Goal: Use online tool/utility: Utilize a website feature to perform a specific function

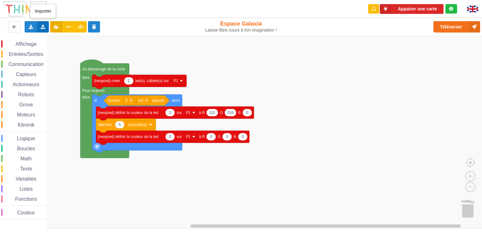
click at [44, 26] on icon at bounding box center [42, 27] width 5 height 4
click at [65, 36] on span "Importer un assemblage de blocs" at bounding box center [86, 38] width 65 height 5
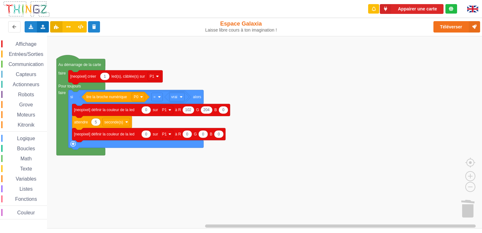
click at [44, 27] on icon at bounding box center [42, 27] width 5 height 4
click at [74, 41] on span "Importer un assemblage de blocs" at bounding box center [86, 38] width 65 height 5
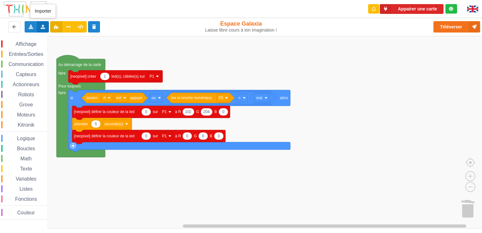
click at [44, 27] on icon at bounding box center [42, 27] width 5 height 4
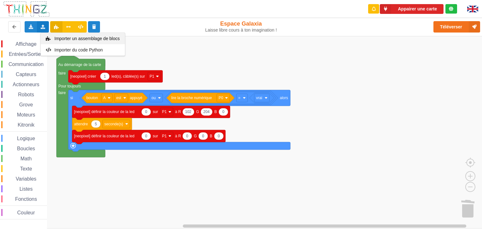
click at [65, 41] on div "Importer un assemblage de blocs" at bounding box center [83, 38] width 84 height 11
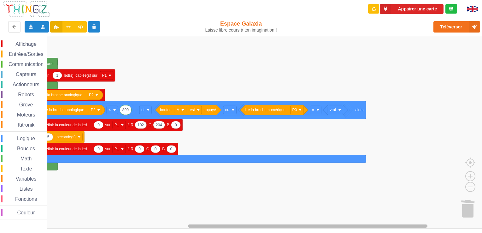
click at [166, 215] on div "Affichage Entrées/Sorties Communication Capteurs Actionneurs Robots Grove Moteu…" at bounding box center [243, 132] width 487 height 193
click at [164, 218] on div "Affichage Entrées/Sorties Communication Capteurs Actionneurs Robots Grove Moteu…" at bounding box center [243, 132] width 487 height 193
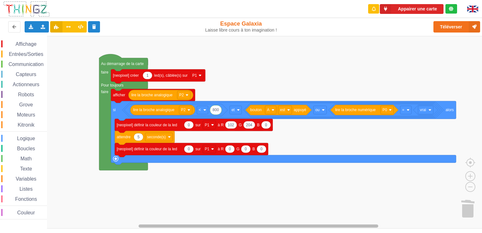
click at [147, 210] on div "Affichage Entrées/Sorties Communication Capteurs Actionneurs Robots Grove Moteu…" at bounding box center [243, 132] width 487 height 193
click at [178, 196] on rect "Espace de travail de Blocky" at bounding box center [243, 132] width 487 height 193
click at [45, 28] on div "Importer un assemblage de blocs Importer du code Python" at bounding box center [43, 26] width 12 height 11
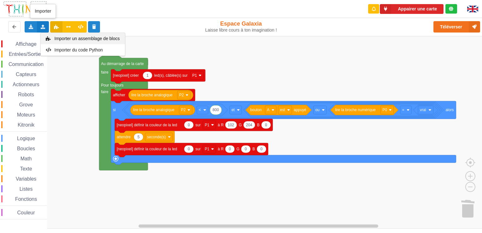
click at [71, 40] on span "Importer un assemblage de blocs" at bounding box center [86, 38] width 65 height 5
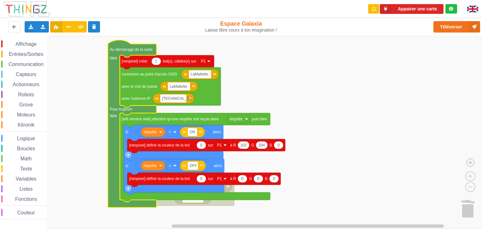
click at [340, 101] on rect "Espace de travail de Blocky" at bounding box center [243, 132] width 487 height 193
